Goal: Task Accomplishment & Management: Manage account settings

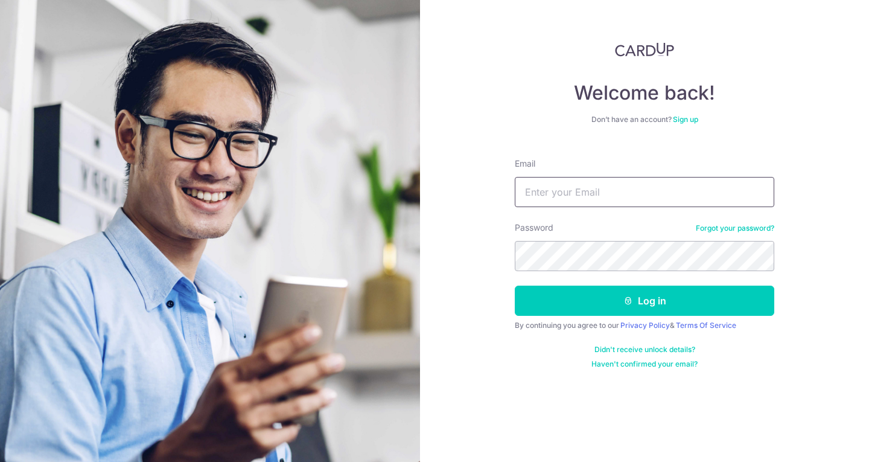
click at [638, 189] on input "Email" at bounding box center [644, 192] width 259 height 30
click at [594, 197] on input "Email" at bounding box center [644, 192] width 259 height 30
click at [587, 190] on input "Email" at bounding box center [644, 192] width 259 height 30
type input "[EMAIL_ADDRESS][DOMAIN_NAME]"
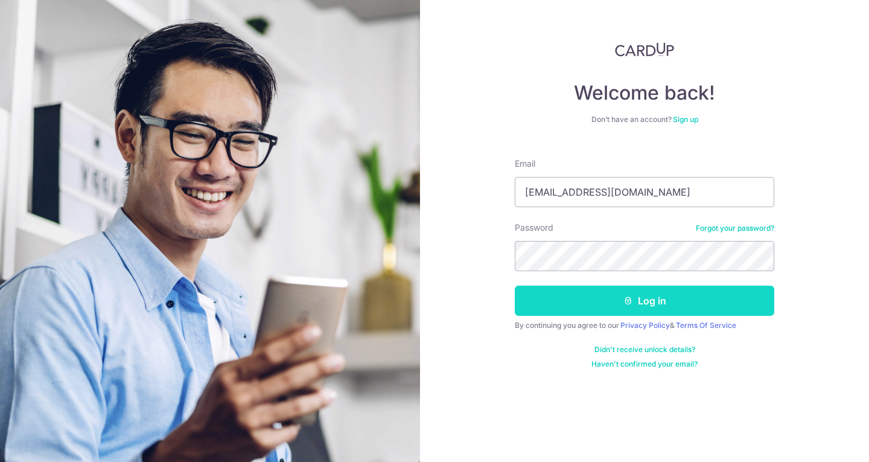
click at [640, 303] on button "Log in" at bounding box center [644, 300] width 259 height 30
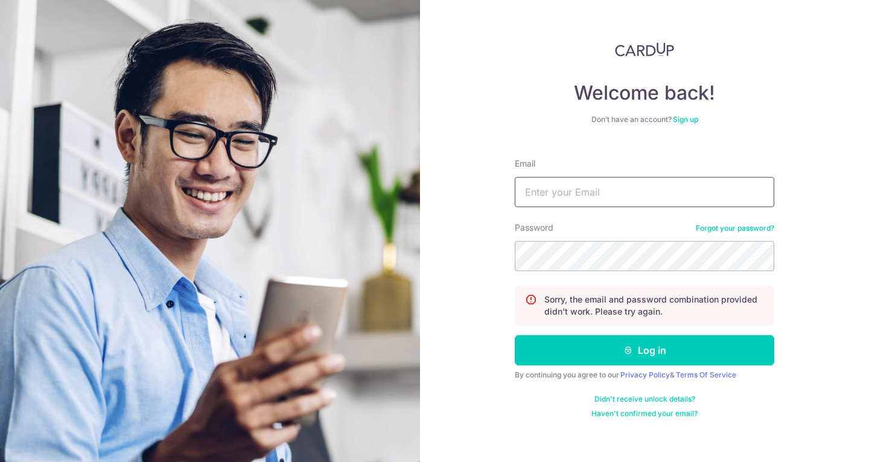
click at [541, 191] on input "Email" at bounding box center [644, 192] width 259 height 30
type input "[EMAIL_ADDRESS][DOMAIN_NAME]"
